Goal: Information Seeking & Learning: Compare options

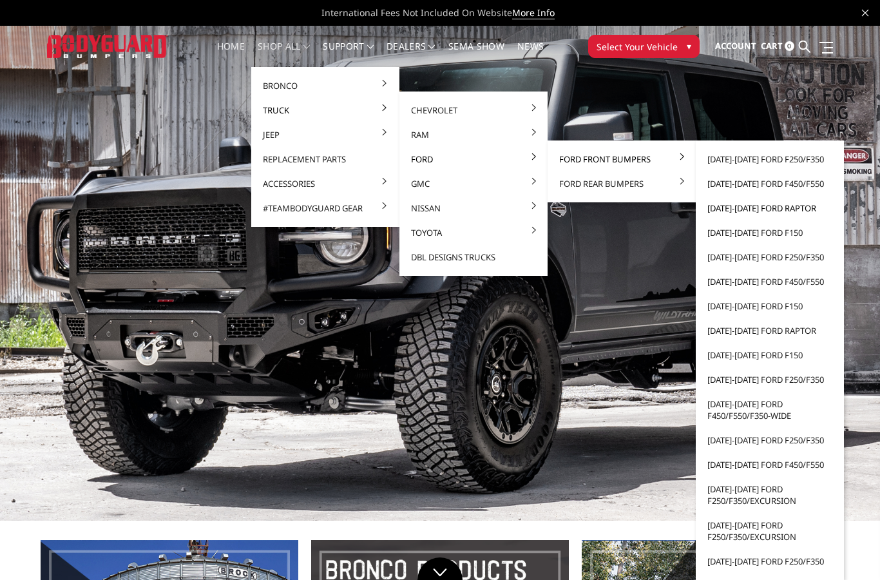
click at [778, 210] on link "[DATE]-[DATE] Ford Raptor" at bounding box center [770, 208] width 138 height 24
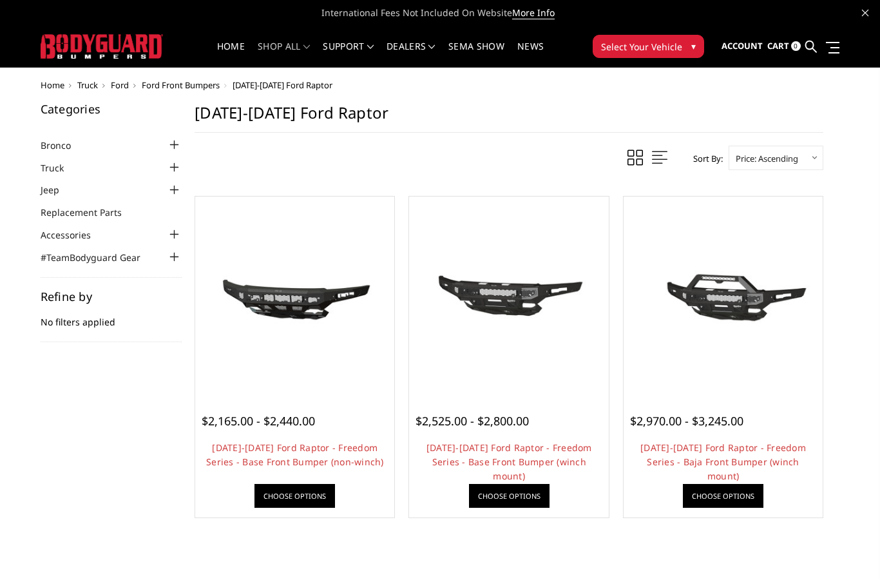
click at [193, 87] on span "Ford Front Bumpers" at bounding box center [181, 85] width 78 height 12
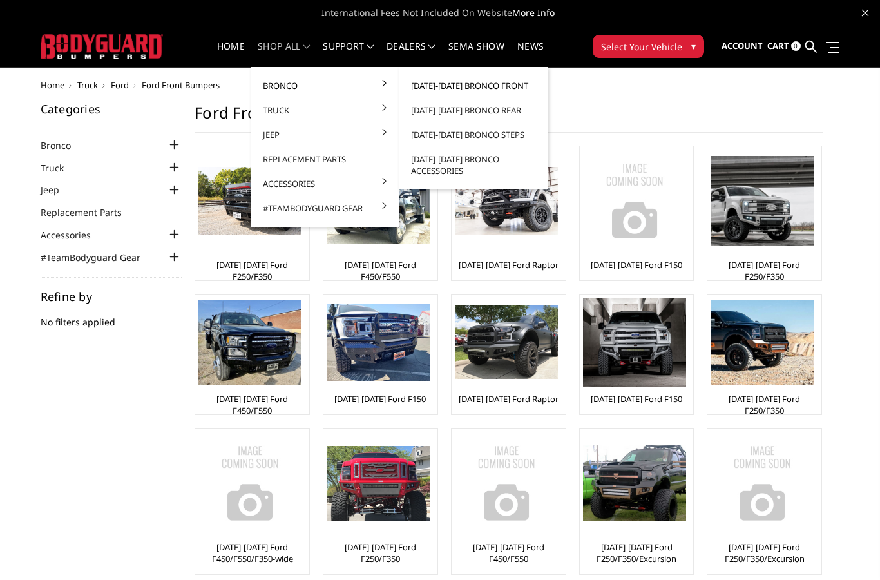
click at [507, 86] on link "[DATE]-[DATE] Bronco Front" at bounding box center [474, 85] width 138 height 24
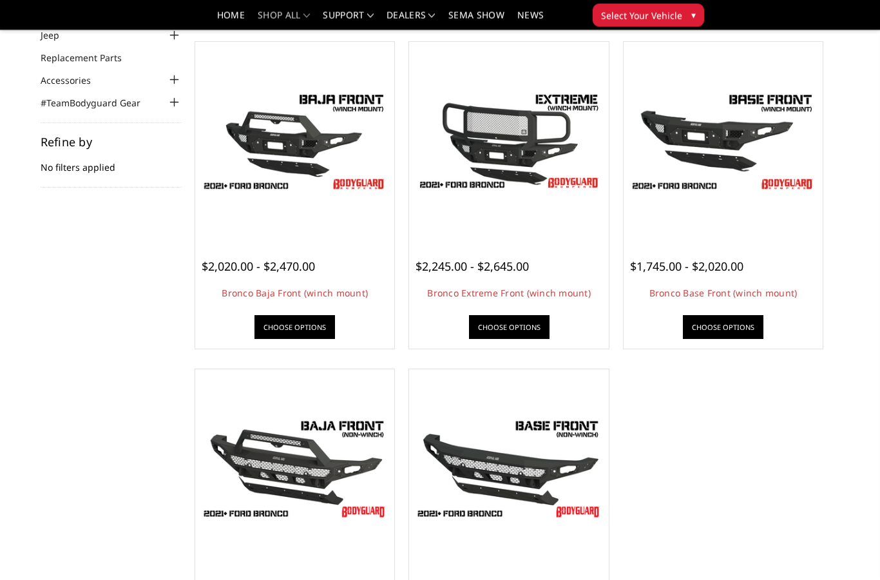
scroll to position [110, 0]
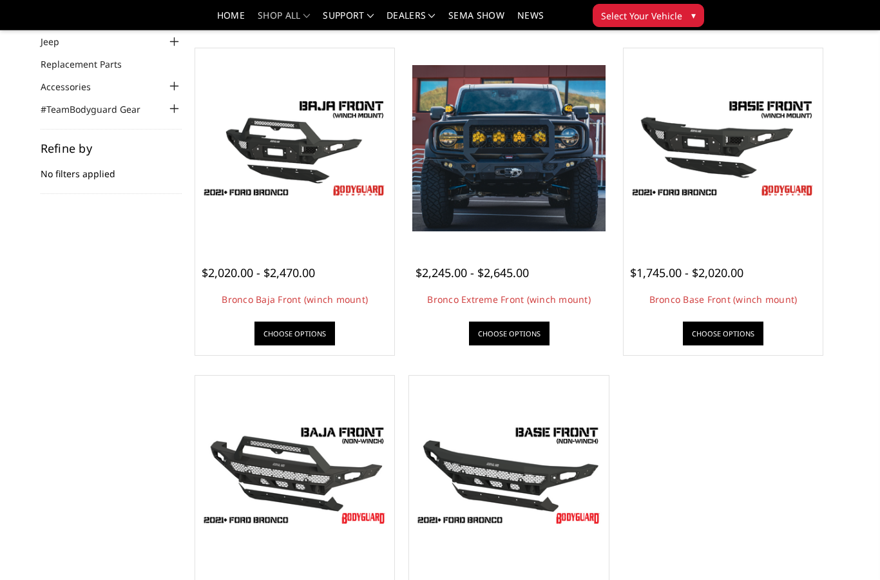
click at [550, 170] on img at bounding box center [509, 148] width 193 height 166
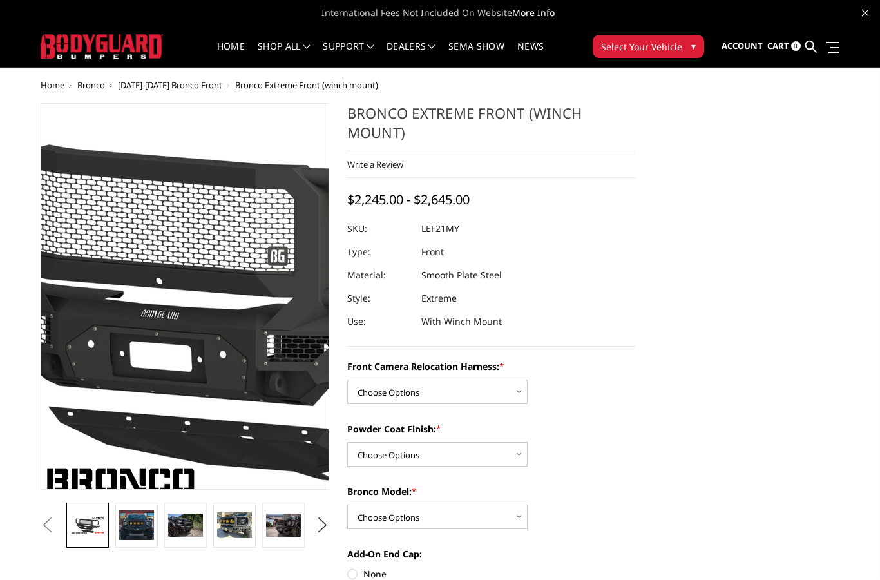
click at [170, 300] on img at bounding box center [213, 296] width 825 height 464
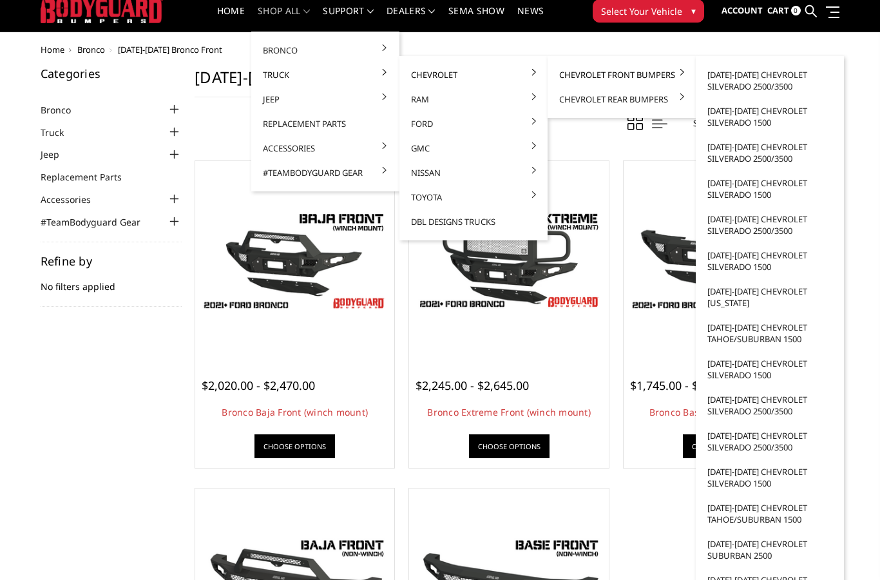
scroll to position [36, 0]
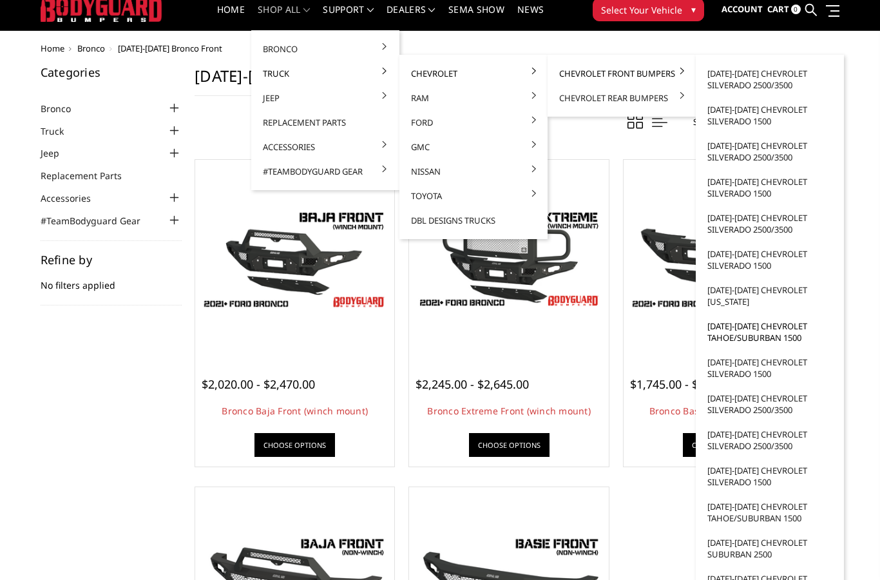
click at [778, 335] on link "[DATE]-[DATE] Chevrolet Tahoe/Suburban 1500" at bounding box center [770, 333] width 138 height 36
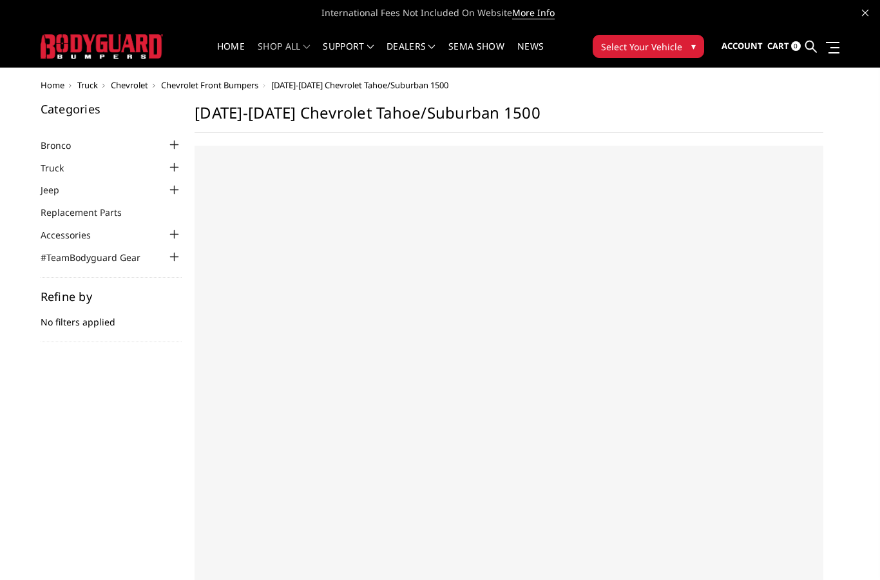
select select "US"
